Goal: Task Accomplishment & Management: Use online tool/utility

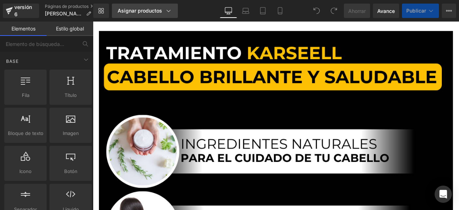
click at [171, 11] on icon at bounding box center [168, 10] width 7 height 7
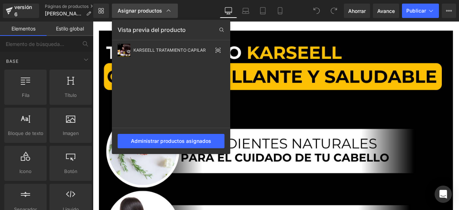
click at [171, 11] on icon at bounding box center [168, 10] width 7 height 7
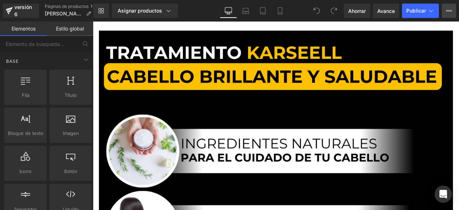
click at [448, 9] on icon at bounding box center [449, 11] width 6 height 6
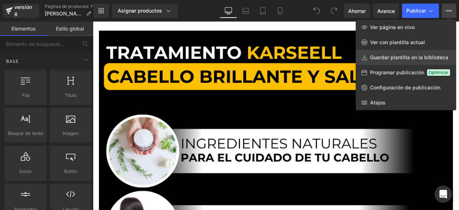
click at [400, 59] on font "Guardar plantilla en la biblioteca" at bounding box center [409, 57] width 78 height 6
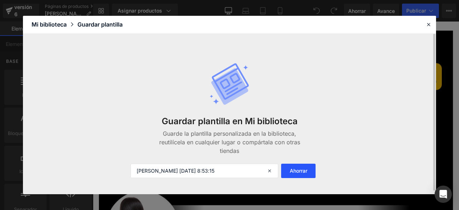
click at [296, 173] on font "Ahorrar" at bounding box center [299, 171] width 18 height 6
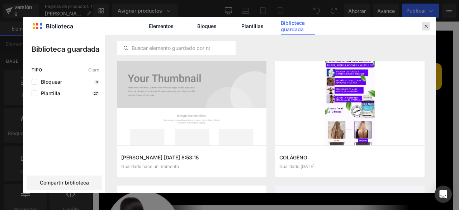
click at [426, 29] on icon at bounding box center [426, 26] width 6 height 6
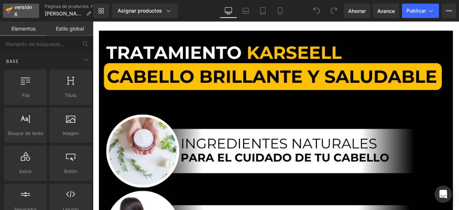
click at [17, 10] on div "versión 6" at bounding box center [24, 11] width 22 height 17
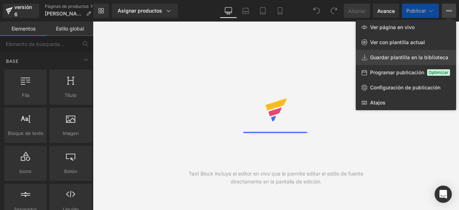
click at [425, 55] on font "Guardar plantilla en la biblioteca" at bounding box center [409, 57] width 78 height 6
